Goal: Task Accomplishment & Management: Manage account settings

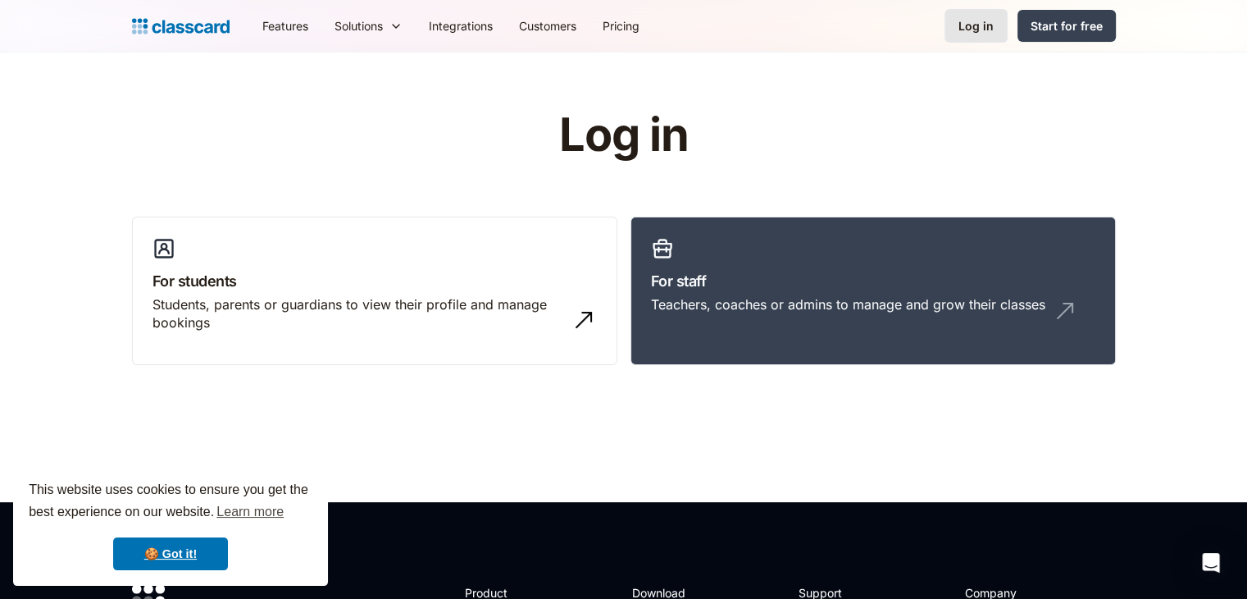
click at [977, 38] on nav "Features Resources Blog The latest industry news, updates and info. Customer st…" at bounding box center [682, 25] width 867 height 37
click at [981, 30] on div "Log in" at bounding box center [976, 25] width 35 height 17
click at [995, 37] on link "Log in" at bounding box center [976, 26] width 63 height 34
click at [988, 35] on link "Log in" at bounding box center [976, 26] width 63 height 34
click at [833, 250] on link "For staff Teachers, coaches or admins to manage and grow their classes" at bounding box center [873, 290] width 485 height 149
